Goal: Task Accomplishment & Management: Complete application form

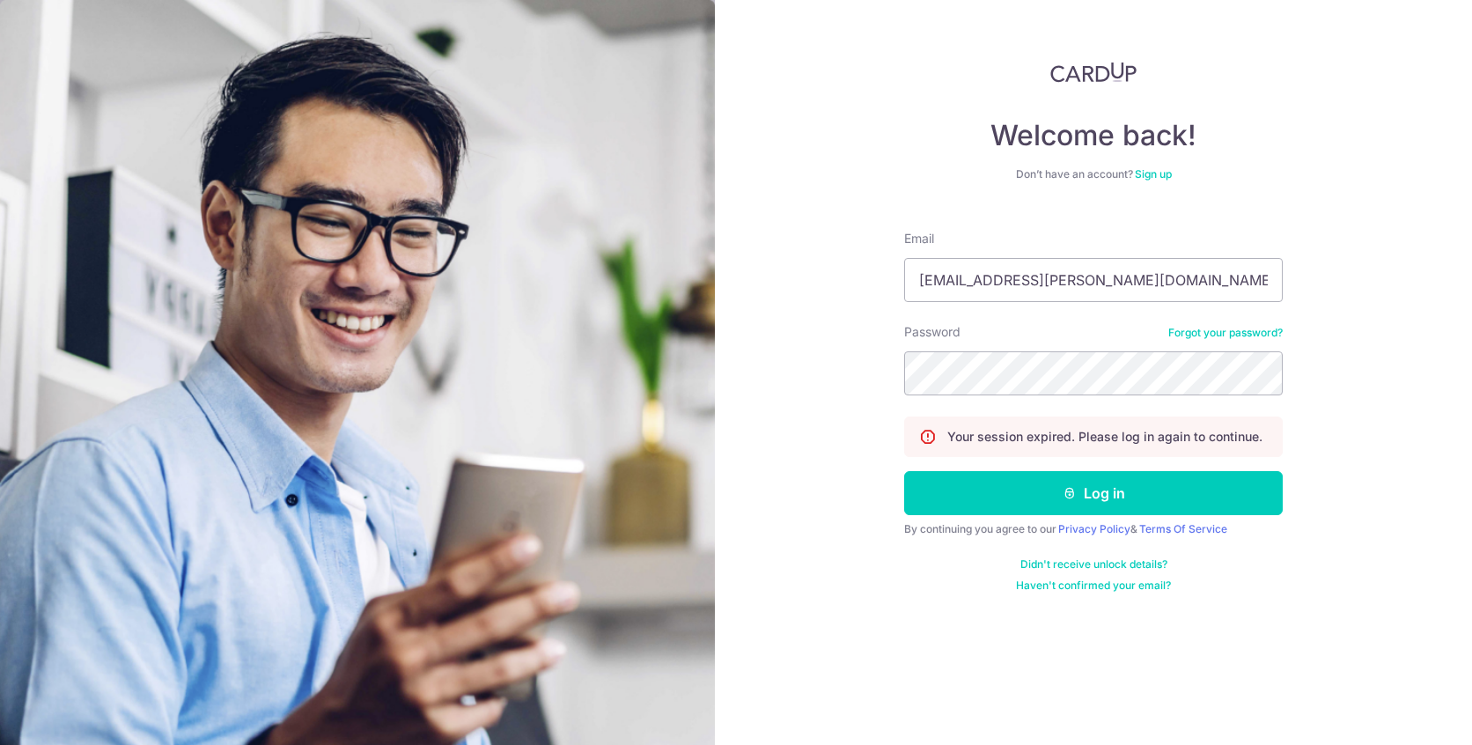
type input "[EMAIL_ADDRESS][PERSON_NAME][DOMAIN_NAME]"
click at [904, 471] on button "Log in" at bounding box center [1093, 493] width 379 height 44
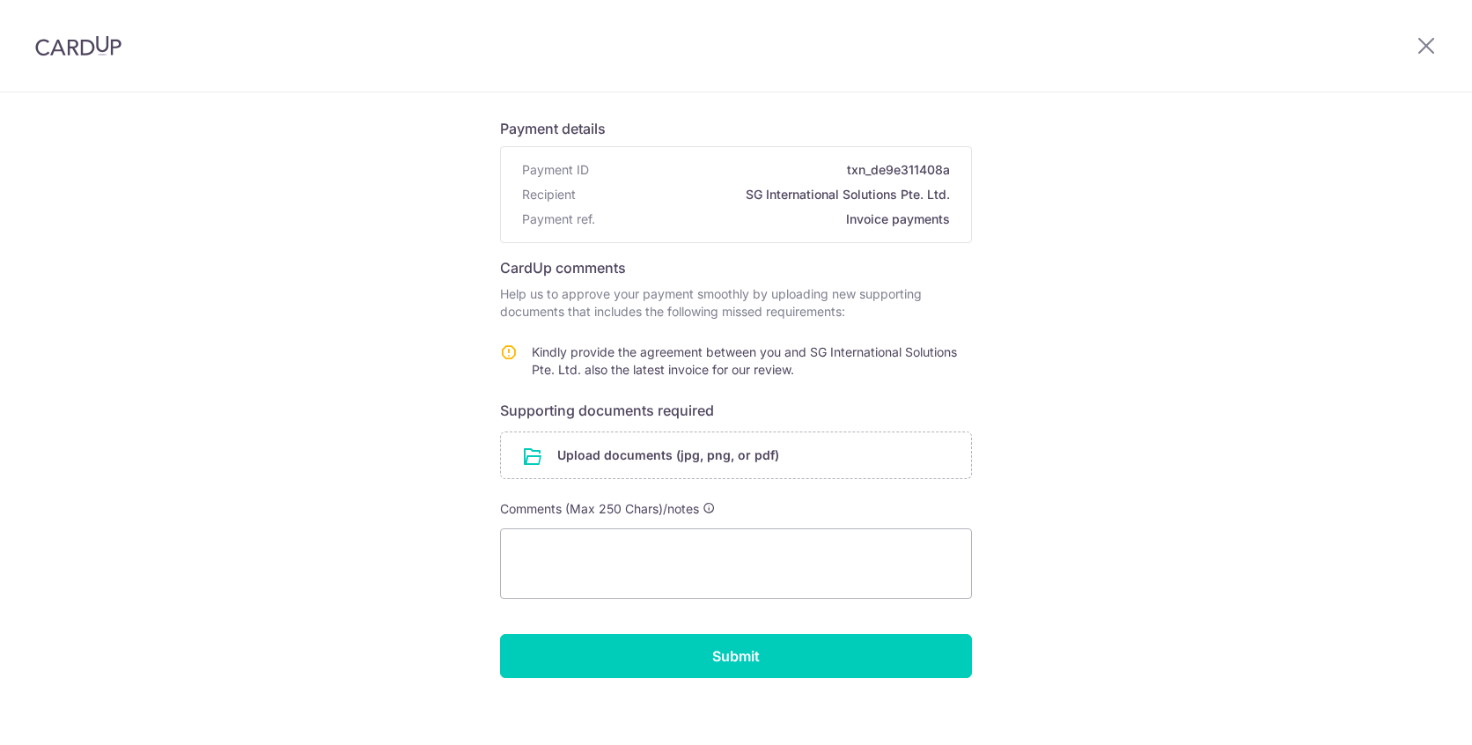
scroll to position [121, 0]
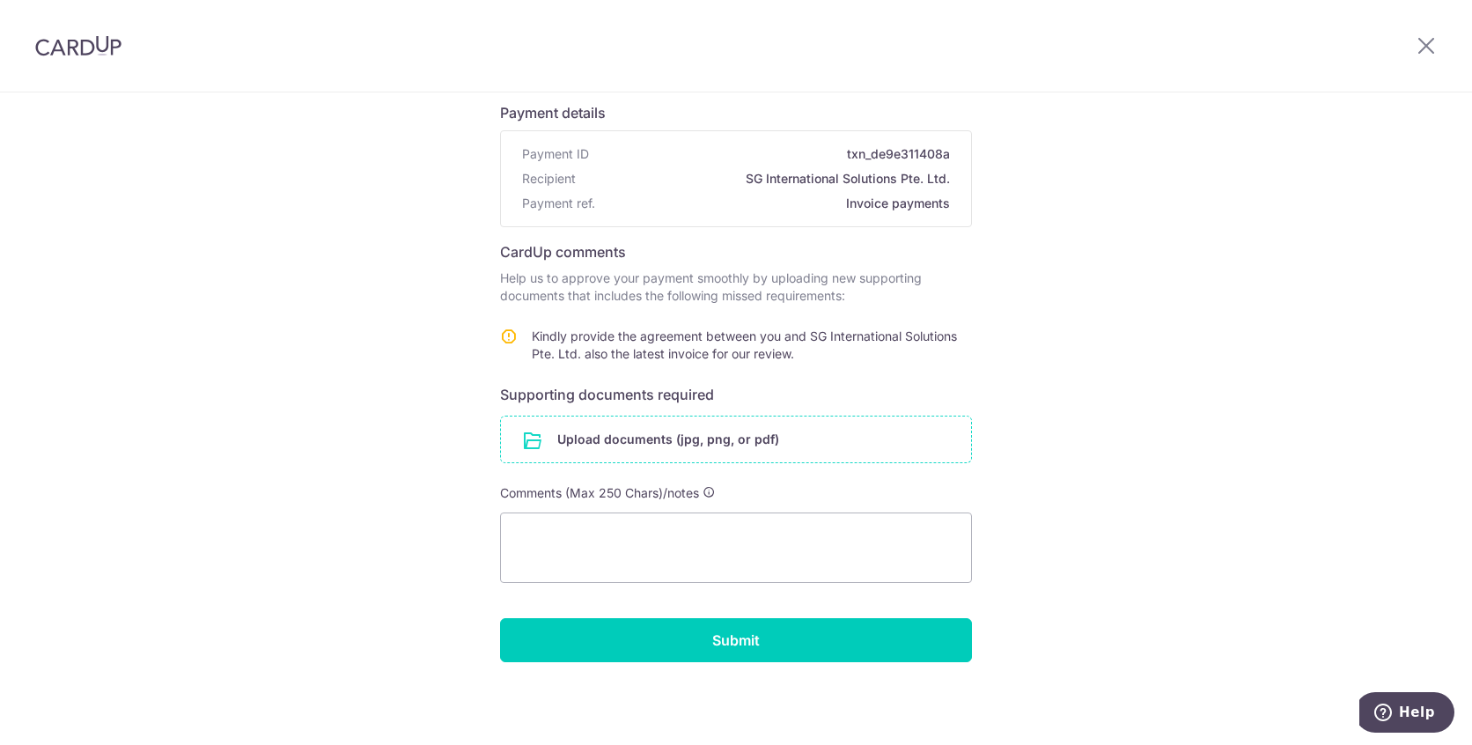
click at [612, 435] on input "file" at bounding box center [736, 439] width 470 height 46
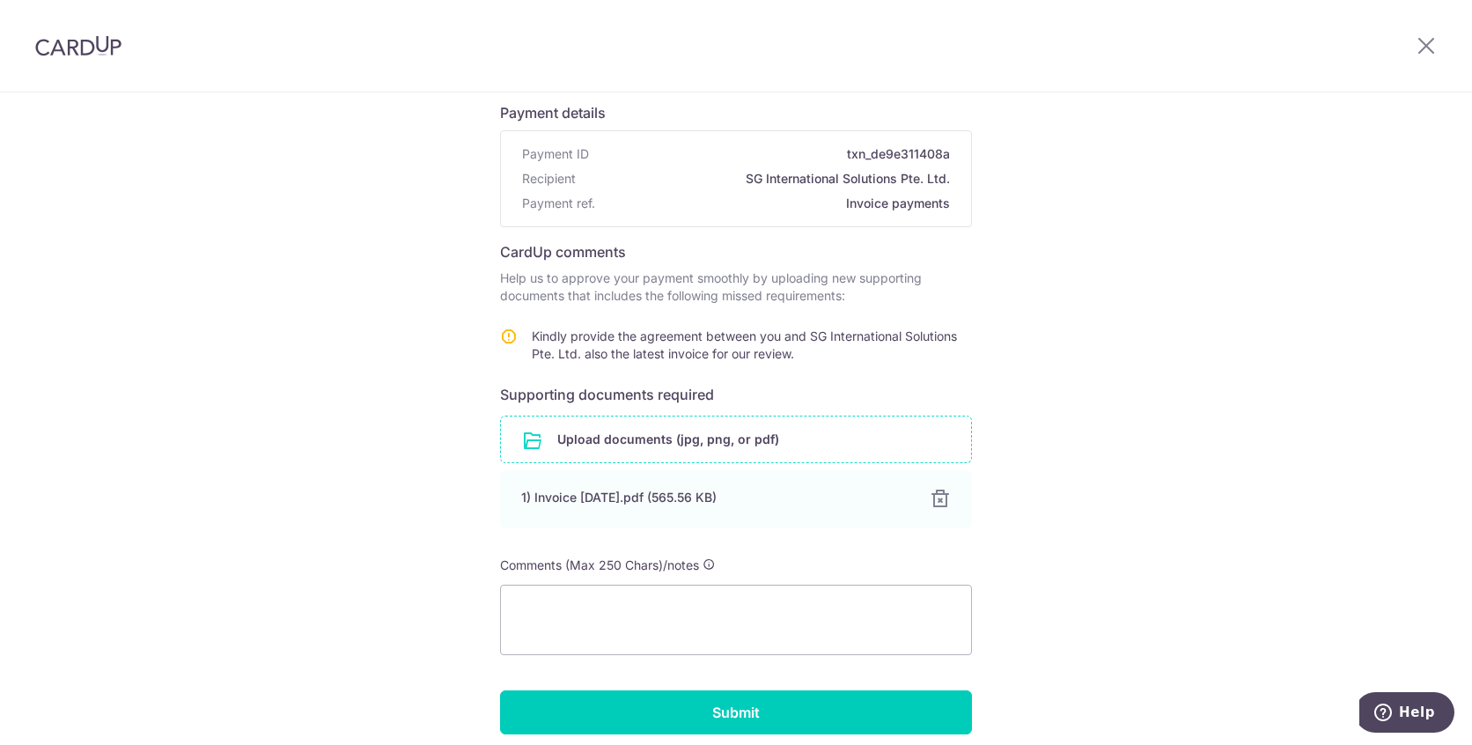
click at [630, 439] on input "file" at bounding box center [736, 439] width 470 height 46
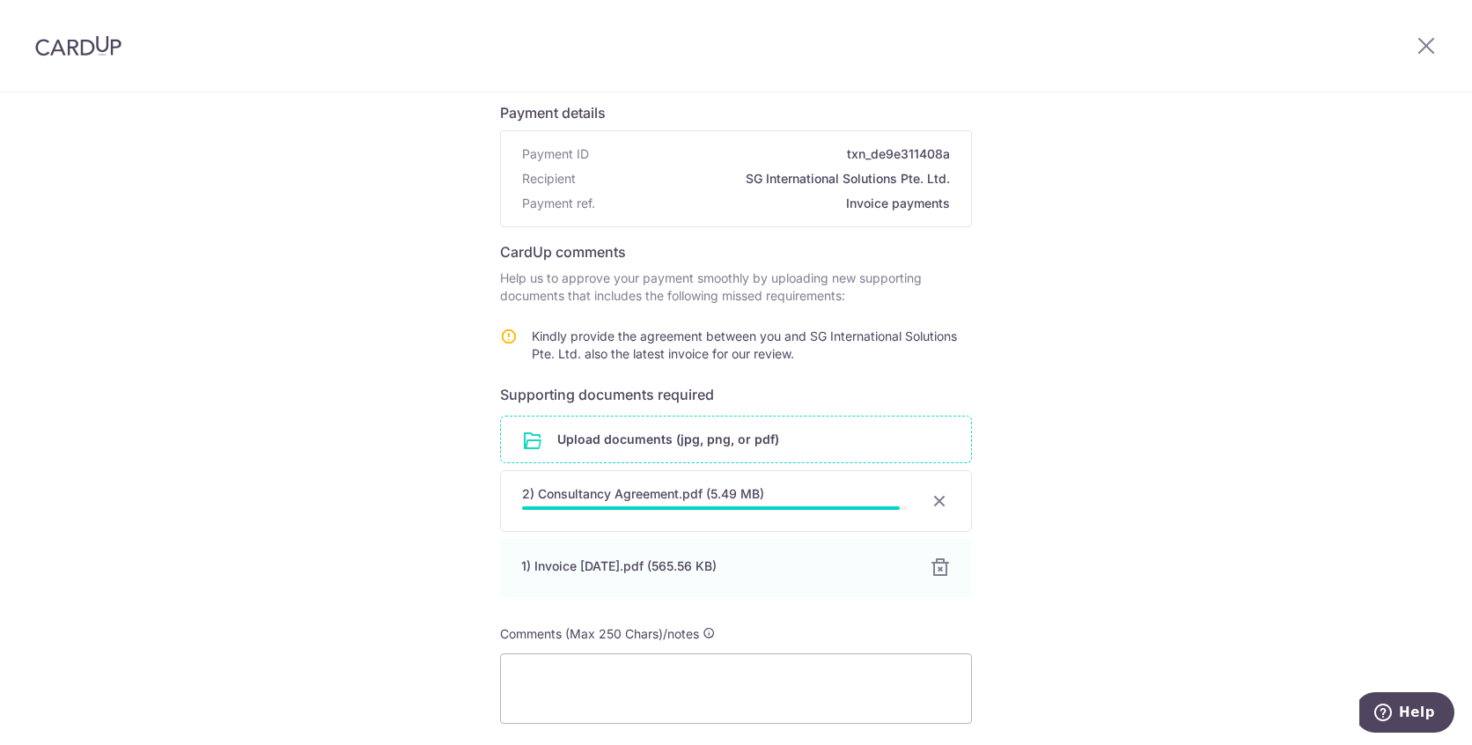
scroll to position [209, 0]
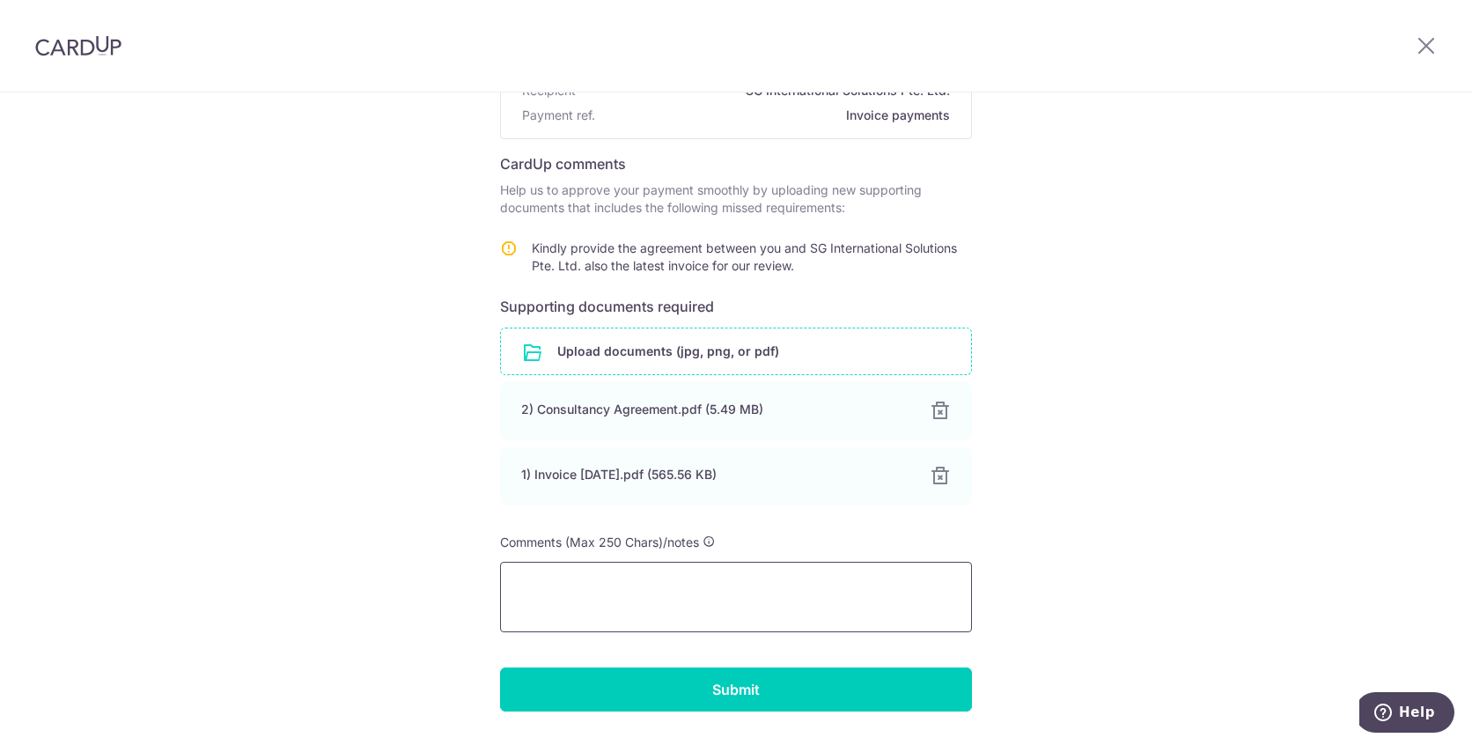
click at [591, 578] on textarea at bounding box center [736, 597] width 472 height 70
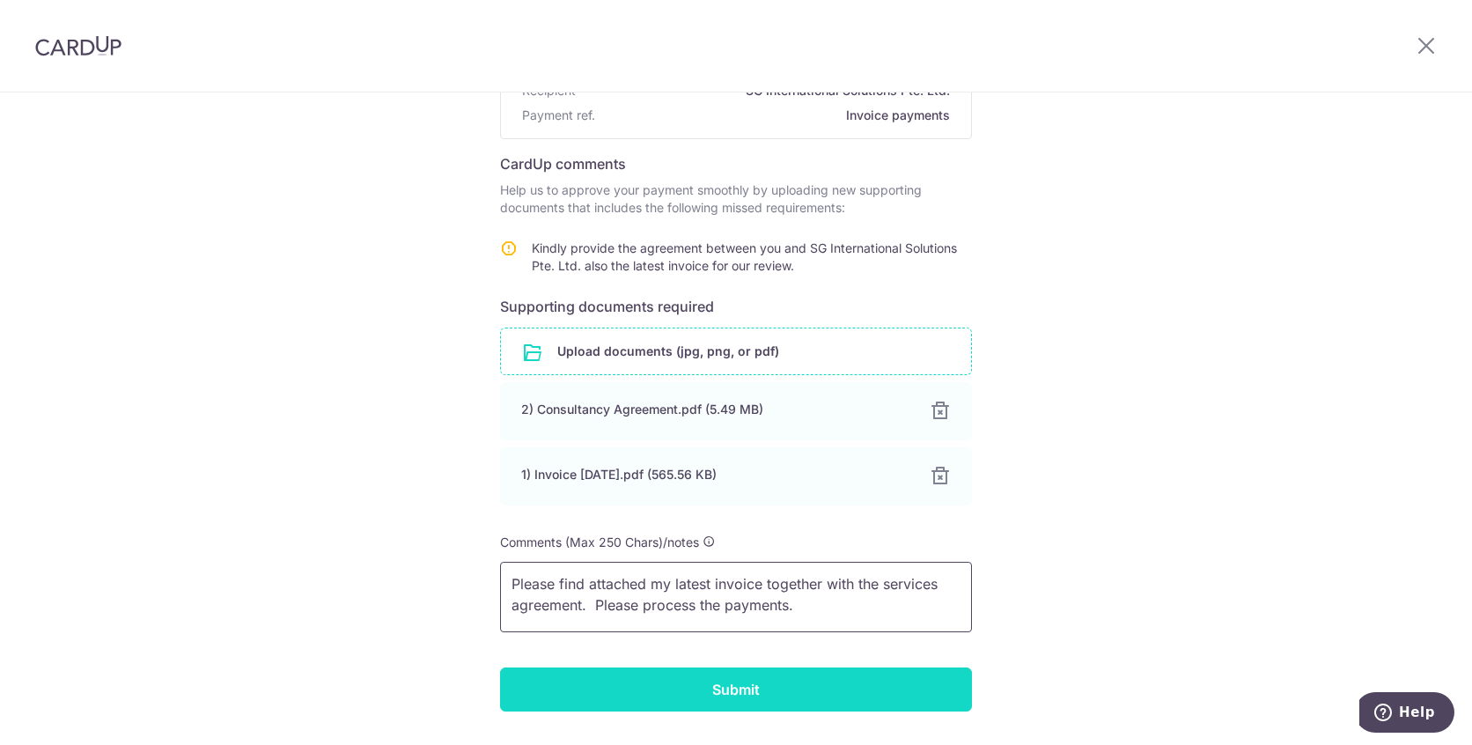
type textarea "Please find attached my latest invoice together with the services agreement. Pl…"
click at [757, 692] on input "Submit" at bounding box center [736, 689] width 472 height 44
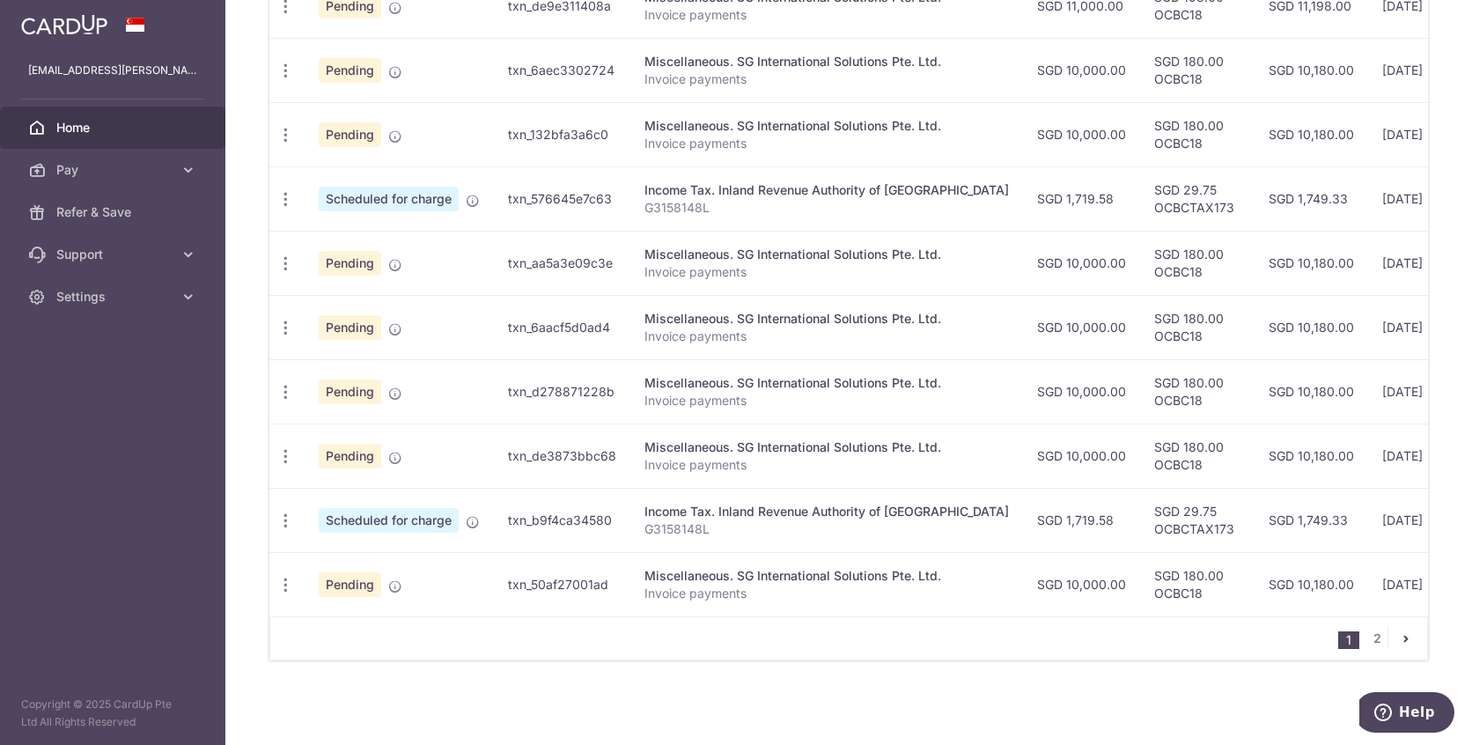
scroll to position [683, 0]
